Goal: Communication & Community: Answer question/provide support

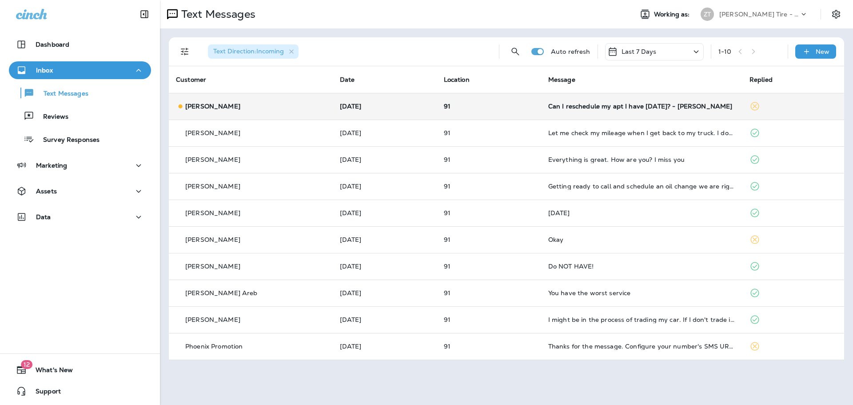
click at [613, 109] on div "Can I reschedule my apt I have [DATE]? - [PERSON_NAME]" at bounding box center [641, 106] width 187 height 7
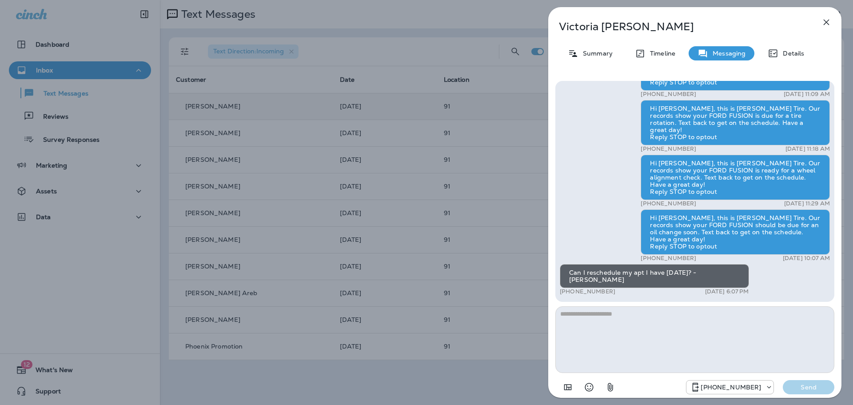
click at [822, 20] on icon "button" at bounding box center [826, 22] width 11 height 11
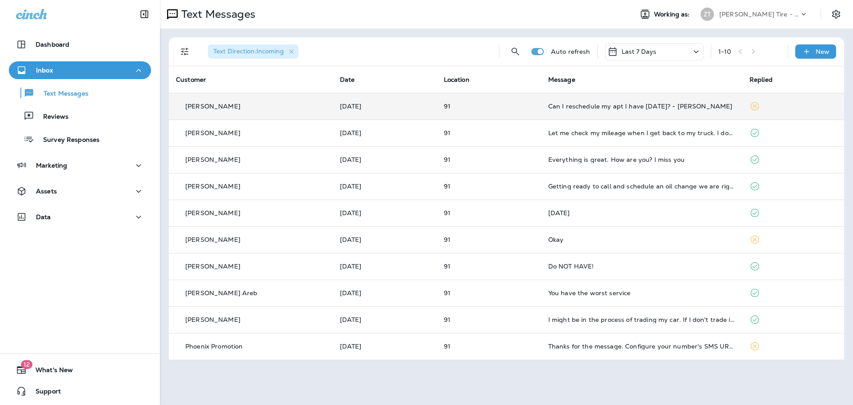
click at [661, 113] on td "Can I reschedule my apt I have [DATE]? - [PERSON_NAME]" at bounding box center [641, 106] width 201 height 27
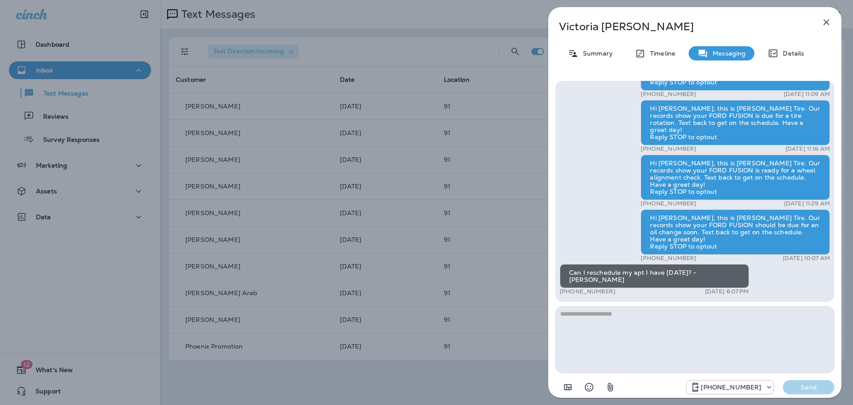
click at [620, 314] on textarea at bounding box center [695, 339] width 279 height 67
type textarea "**********"
click at [815, 387] on p "Send" at bounding box center [808, 387] width 37 height 8
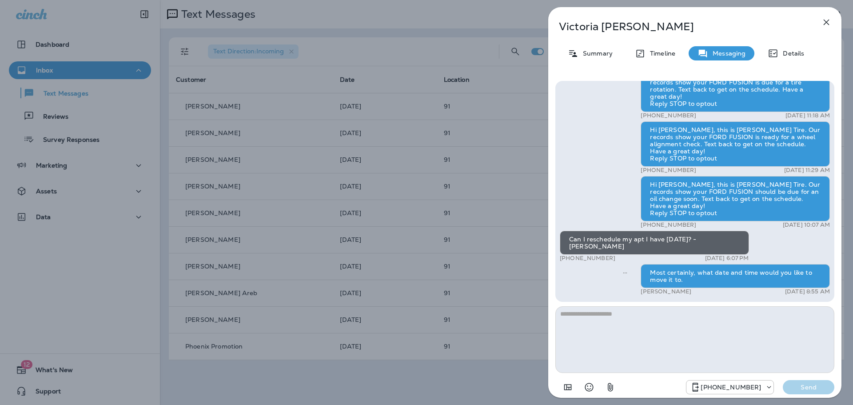
click at [543, 179] on div "[PERSON_NAME] Summary Timeline Messaging Details Hi [PERSON_NAME], this is [PER…" at bounding box center [695, 202] width 316 height 405
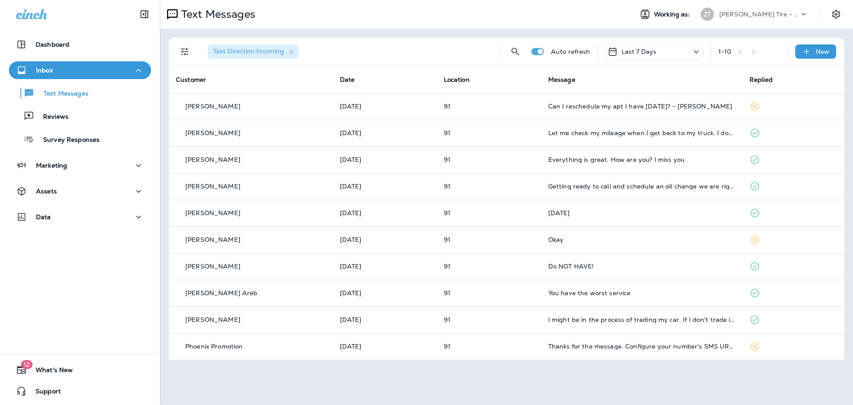
click at [737, 19] on div "[PERSON_NAME] Tire - [PERSON_NAME]" at bounding box center [760, 14] width 80 height 13
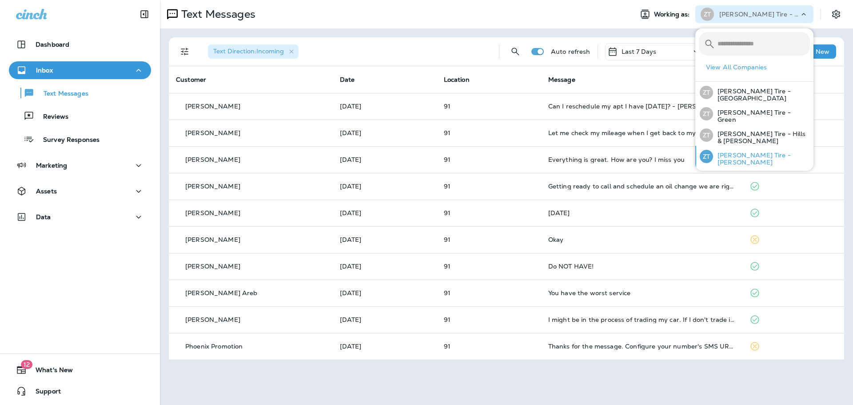
click at [727, 152] on p "[PERSON_NAME] Tire - [PERSON_NAME]" at bounding box center [761, 159] width 97 height 14
click at [746, 96] on p "[PERSON_NAME] Tire - [GEOGRAPHIC_DATA]" at bounding box center [761, 95] width 97 height 14
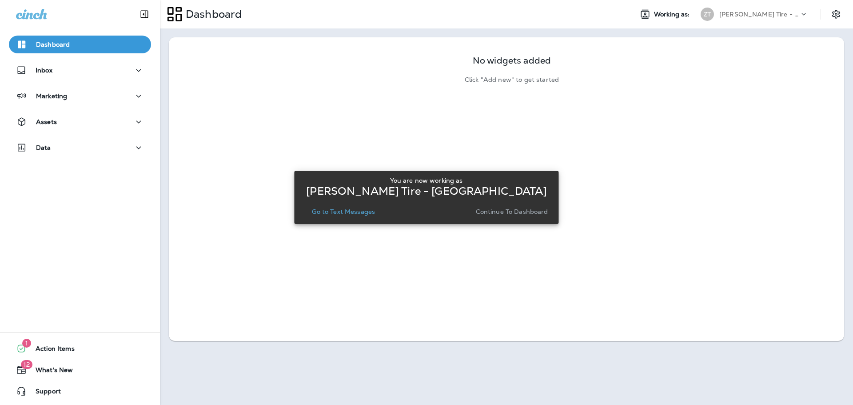
click at [525, 211] on p "Continue to Dashboard" at bounding box center [512, 211] width 72 height 7
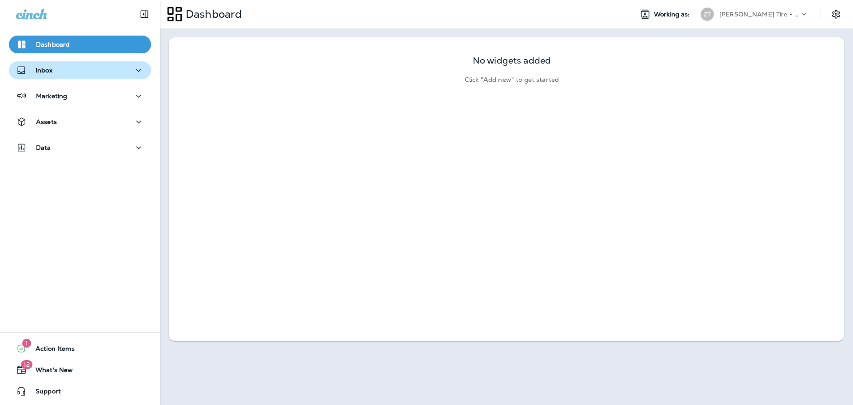
click at [47, 78] on button "Inbox" at bounding box center [80, 70] width 142 height 18
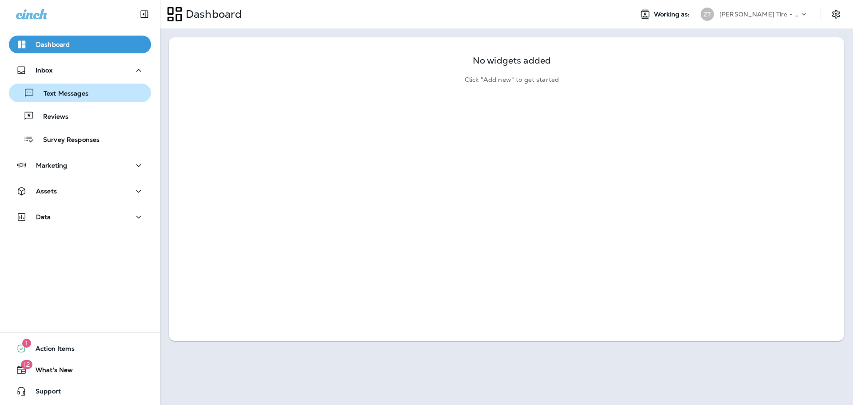
click at [54, 92] on p "Text Messages" at bounding box center [62, 94] width 54 height 8
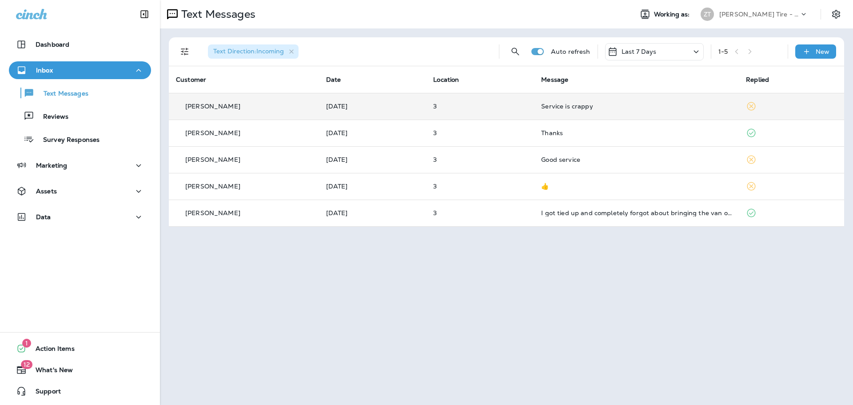
click at [569, 113] on td "Service is crappy" at bounding box center [636, 106] width 205 height 27
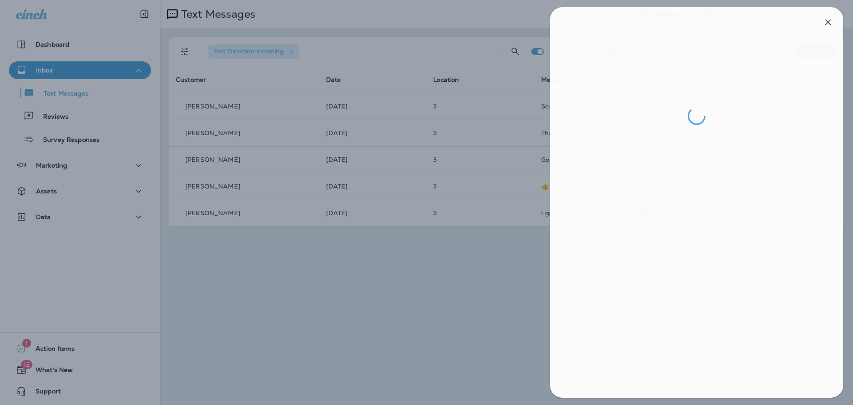
click at [392, 127] on div at bounding box center [428, 202] width 853 height 405
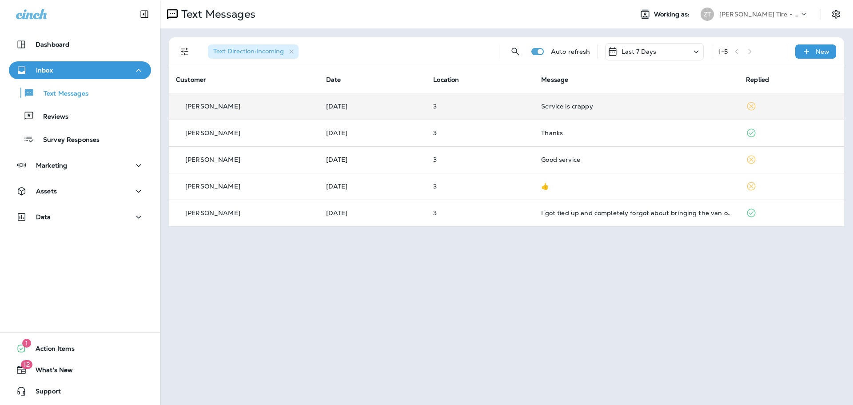
click at [596, 106] on div "Service is crappy" at bounding box center [636, 106] width 191 height 7
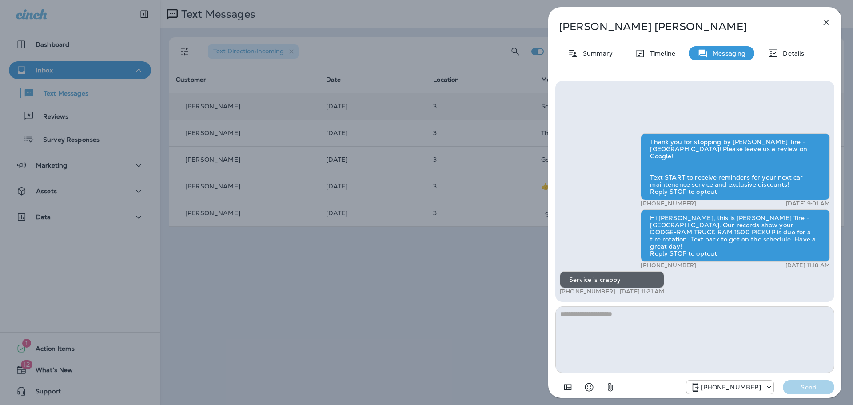
click at [593, 319] on textarea at bounding box center [695, 339] width 279 height 67
click at [708, 312] on textarea "**********" at bounding box center [695, 339] width 279 height 67
click at [745, 311] on textarea "**********" at bounding box center [695, 339] width 279 height 67
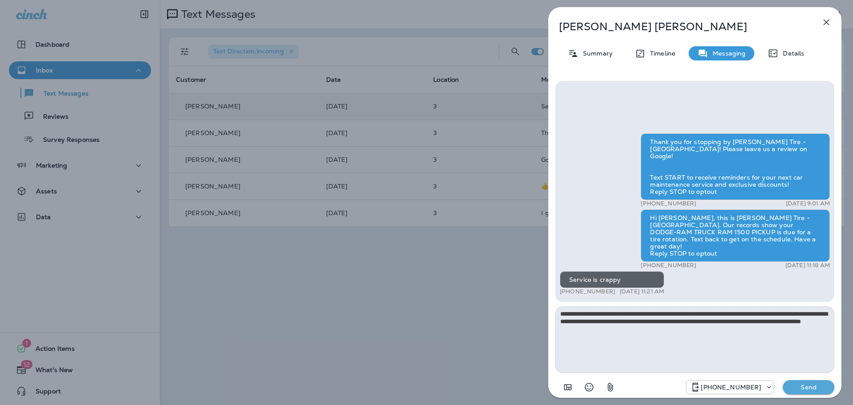
type textarea "**********"
click at [806, 387] on p "Send" at bounding box center [808, 387] width 37 height 8
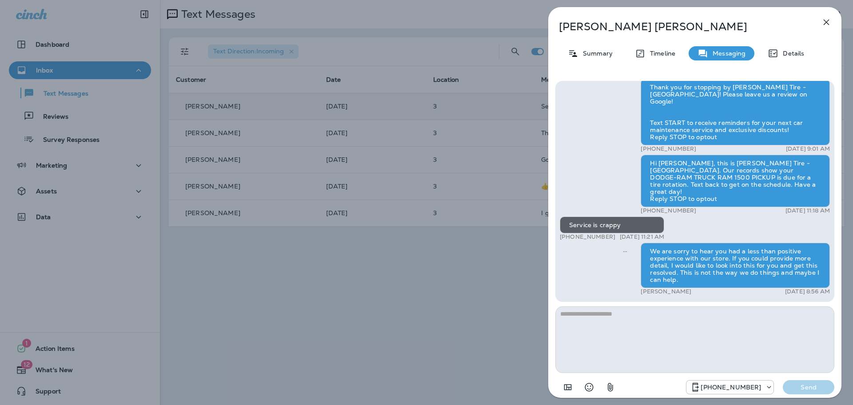
click at [446, 255] on div "[PERSON_NAME] Summary Timeline Messaging Details Thank you for stopping by [PER…" at bounding box center [426, 202] width 853 height 405
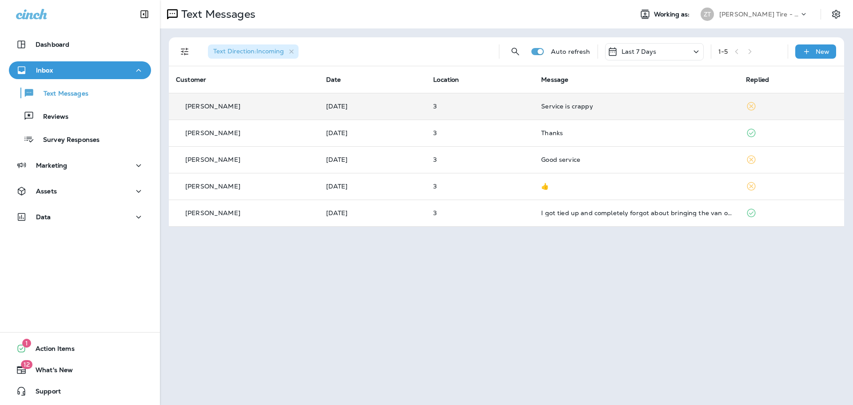
click at [749, 17] on p "[PERSON_NAME] Tire - [GEOGRAPHIC_DATA]" at bounding box center [760, 14] width 80 height 7
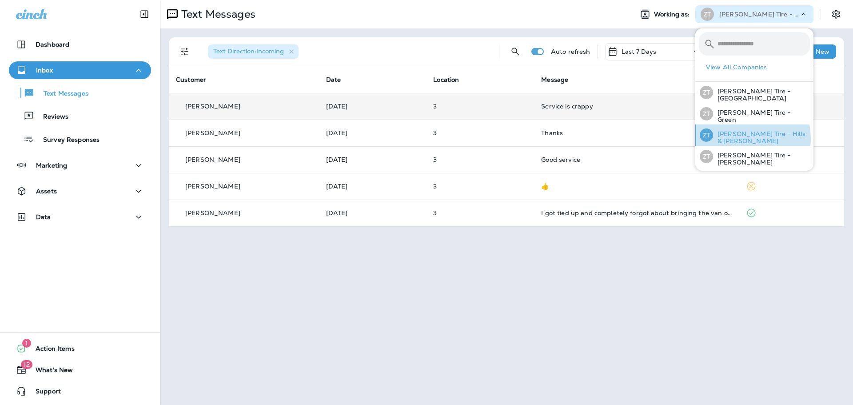
click at [732, 138] on p "[PERSON_NAME] Tire - Hills & [PERSON_NAME]" at bounding box center [761, 137] width 97 height 14
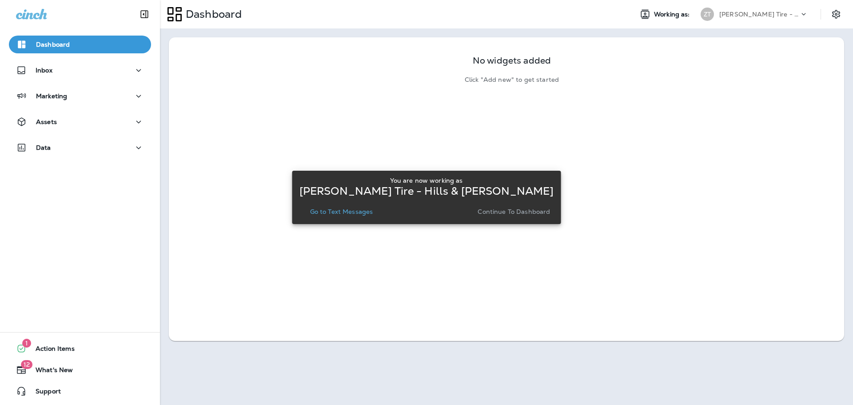
click at [515, 208] on p "Continue to Dashboard" at bounding box center [514, 211] width 72 height 7
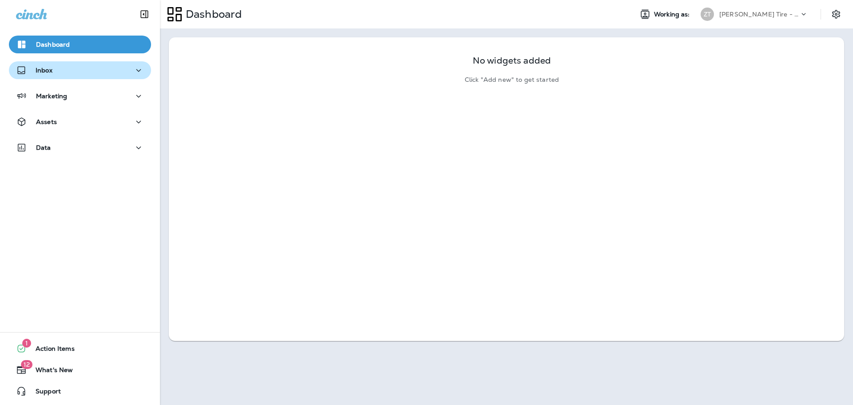
click at [83, 68] on div "Inbox" at bounding box center [80, 70] width 128 height 11
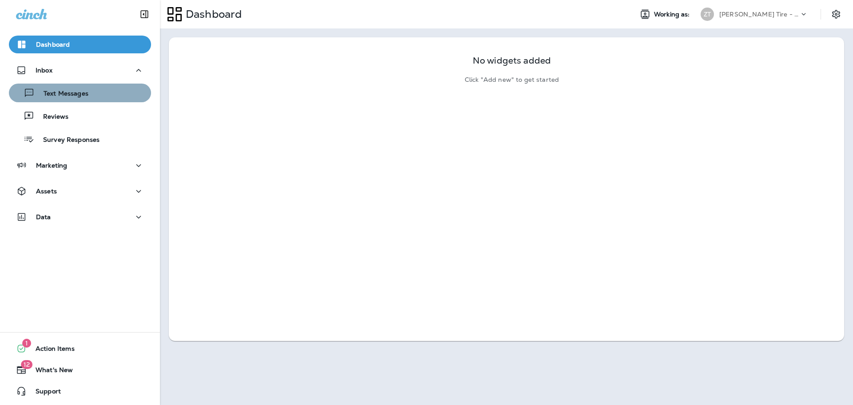
click at [89, 92] on div "Text Messages" at bounding box center [79, 92] width 135 height 13
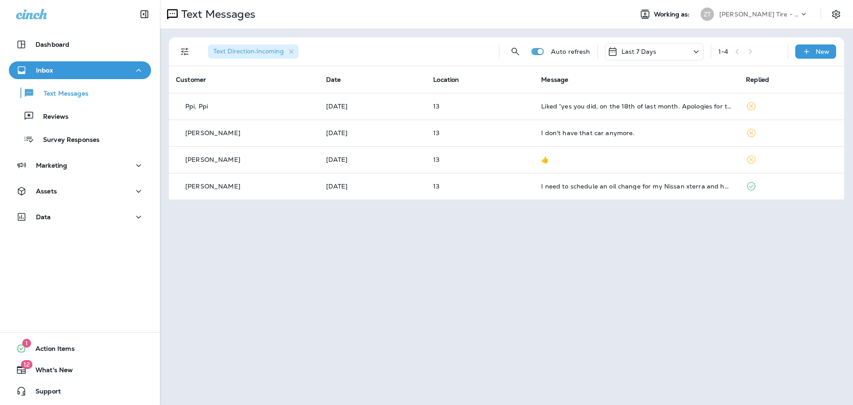
click at [464, 302] on div "Text Messages Working as: [PERSON_NAME] Tire - Hills & [PERSON_NAME] Text Direc…" at bounding box center [506, 202] width 693 height 405
